Goal: Find specific page/section: Find specific page/section

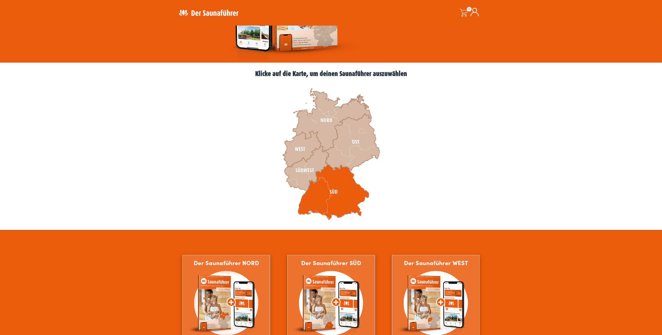
scroll to position [104, 0]
click at [335, 200] on icon at bounding box center [333, 191] width 71 height 55
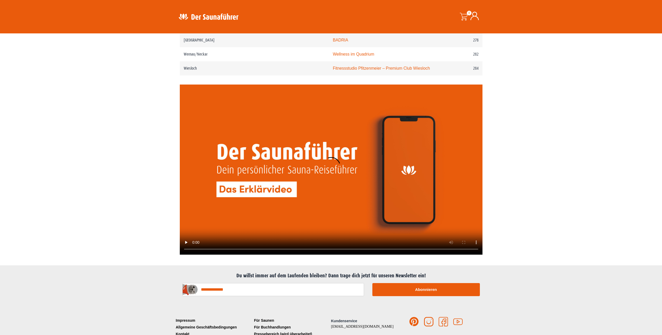
scroll to position [1238, 0]
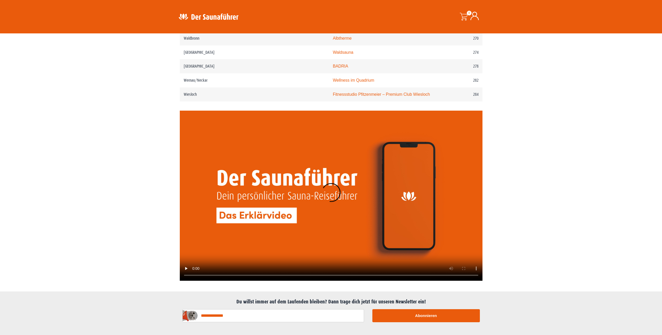
drag, startPoint x: 112, startPoint y: 177, endPoint x: 114, endPoint y: 176, distance: 2.8
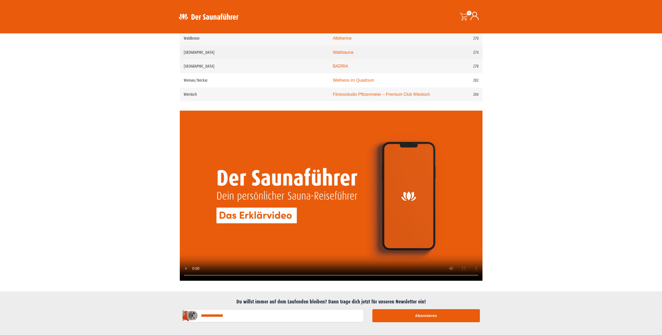
click at [333, 50] on link "Waldsauna" at bounding box center [343, 52] width 21 height 4
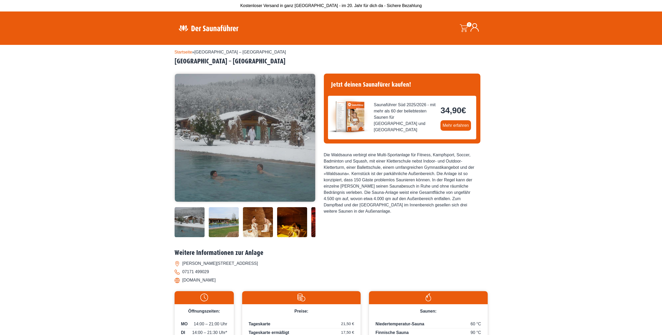
click at [309, 135] on button "Next" at bounding box center [310, 138] width 13 height 13
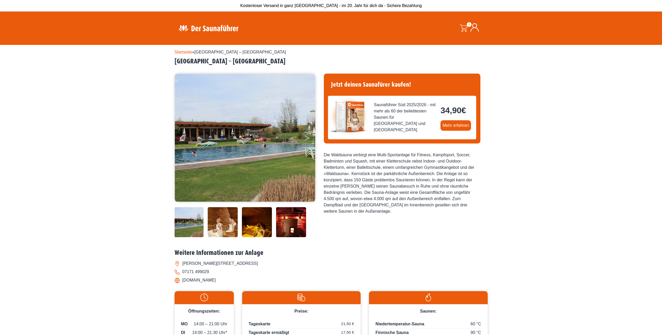
click at [309, 135] on button "Next" at bounding box center [310, 138] width 13 height 13
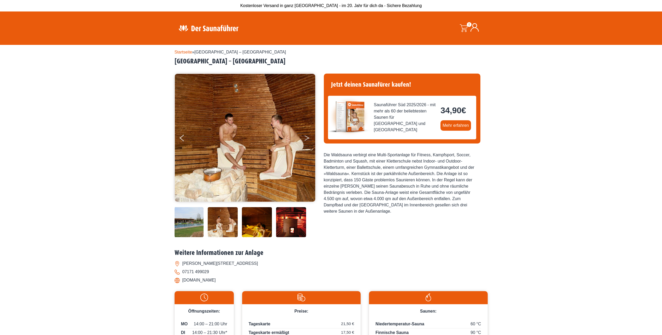
click at [309, 135] on button "Next" at bounding box center [310, 138] width 13 height 13
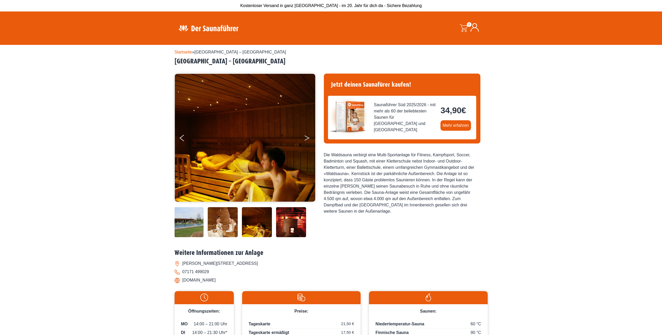
click at [309, 135] on button "Next" at bounding box center [310, 138] width 13 height 13
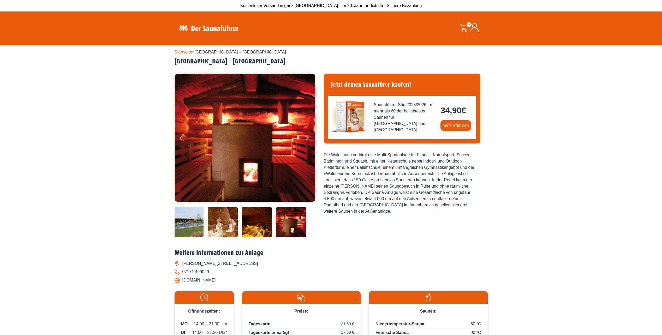
click at [309, 135] on button "Next" at bounding box center [310, 138] width 13 height 13
click at [307, 135] on button "Next" at bounding box center [310, 138] width 13 height 13
